Goal: Task Accomplishment & Management: Use online tool/utility

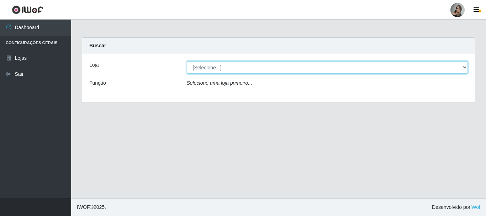
click at [465, 68] on select "[Selecione...] Supermercado Sao Francisco - Amarante" at bounding box center [327, 67] width 281 height 12
select select "383"
click at [187, 61] on select "[Selecione...] Supermercado Sao Francisco - Amarante" at bounding box center [327, 67] width 281 height 12
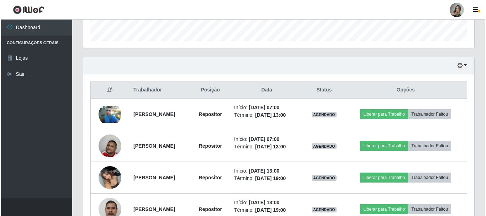
scroll to position [256, 0]
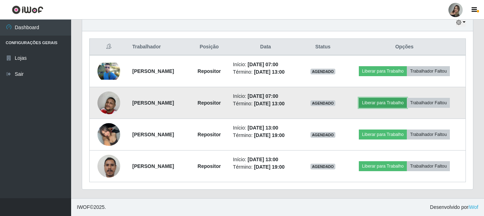
click at [393, 101] on button "Liberar para Trabalho" at bounding box center [383, 103] width 48 height 10
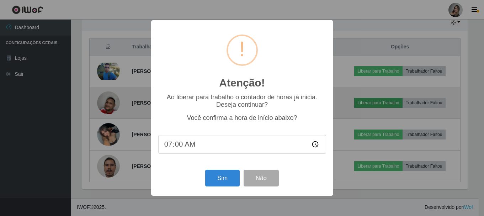
scroll to position [148, 387]
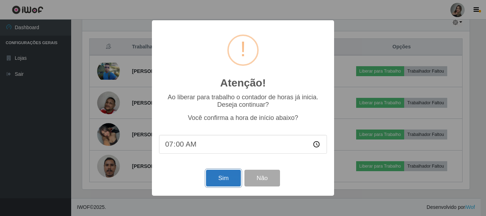
click at [223, 176] on button "Sim" at bounding box center [223, 178] width 34 height 17
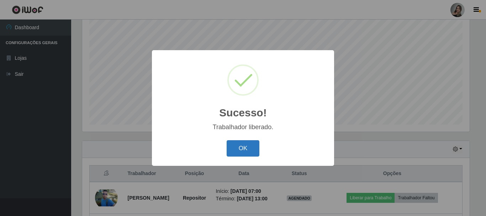
click at [235, 153] on button "OK" at bounding box center [242, 148] width 33 height 17
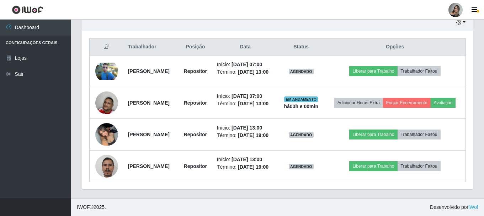
scroll to position [278, 0]
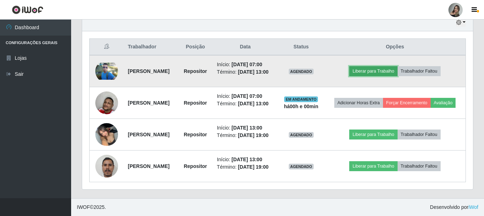
click at [380, 66] on button "Liberar para Trabalho" at bounding box center [373, 71] width 48 height 10
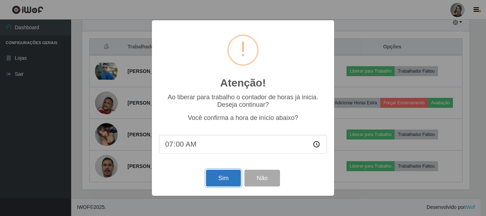
click at [226, 178] on button "Sim" at bounding box center [223, 178] width 34 height 17
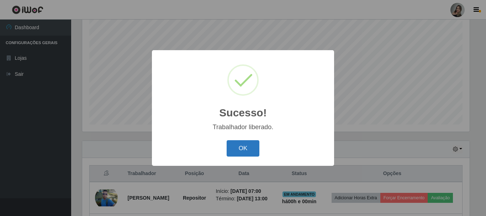
click at [236, 150] on button "OK" at bounding box center [242, 148] width 33 height 17
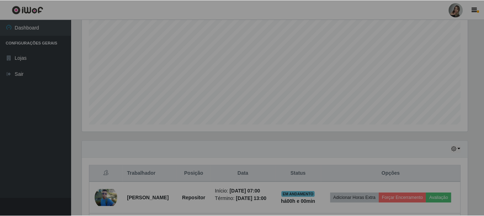
scroll to position [148, 391]
